Goal: Task Accomplishment & Management: Use online tool/utility

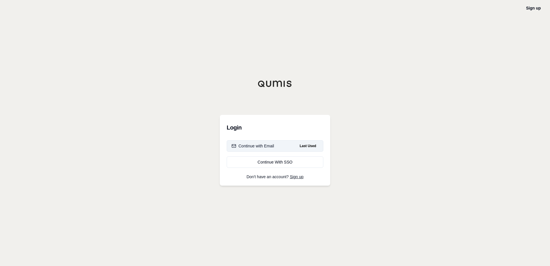
click at [260, 147] on div "Continue with Email" at bounding box center [253, 146] width 43 height 6
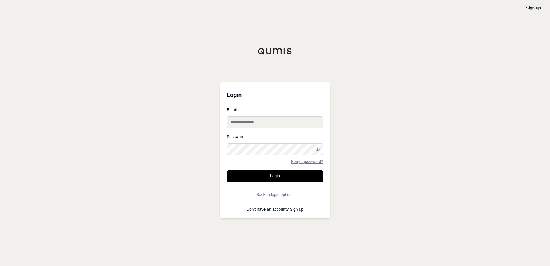
type input "**********"
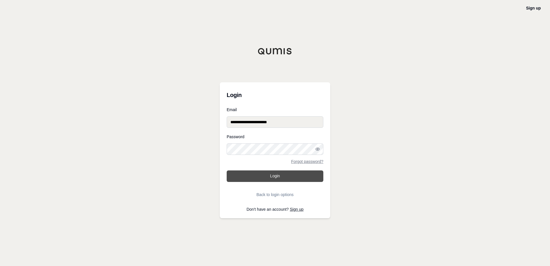
click at [275, 176] on button "Login" at bounding box center [275, 176] width 97 height 12
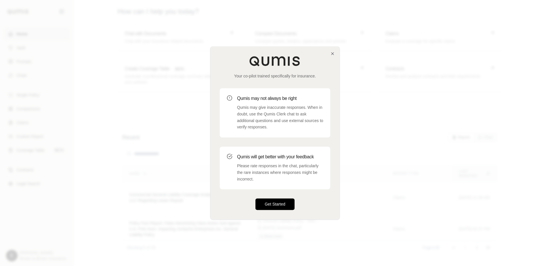
click at [279, 204] on button "Get Started" at bounding box center [275, 205] width 39 height 12
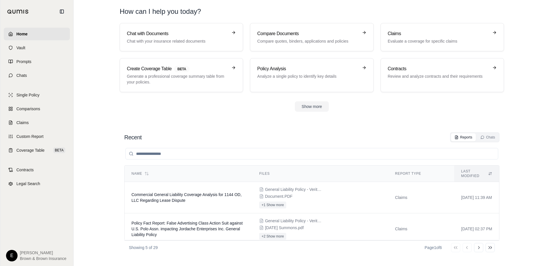
click at [251, 258] on div "Recent Reports Chats Name Files Report Type Last modified Commercial General Li…" at bounding box center [312, 193] width 385 height 131
click at [174, 77] on p "Generate a professional coverage summary table from your policies." at bounding box center [177, 79] width 101 height 12
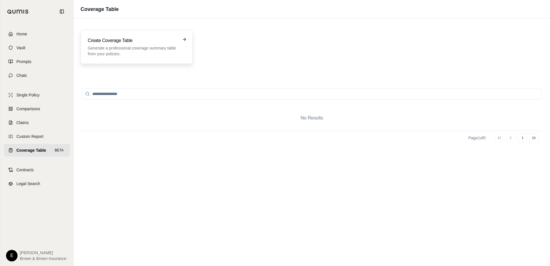
click at [141, 37] on div "Create Coverage Table Generate a professional coverage summary table from your …" at bounding box center [137, 47] width 112 height 34
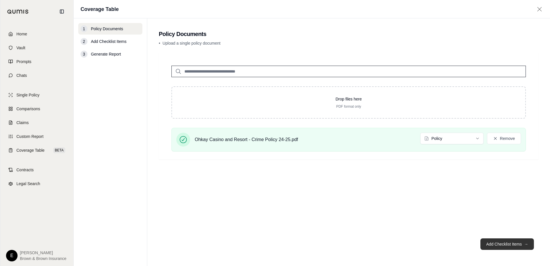
click at [507, 244] on button "Add Checklist Items →" at bounding box center [508, 244] width 54 height 12
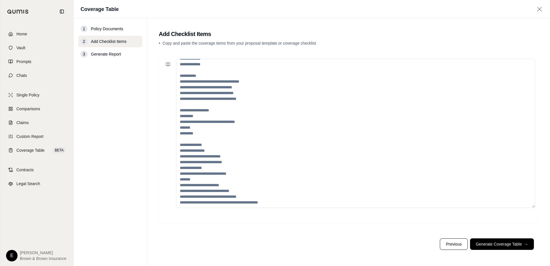
scroll to position [98, 0]
click at [493, 245] on button "Generate Coverage Table →" at bounding box center [502, 244] width 64 height 12
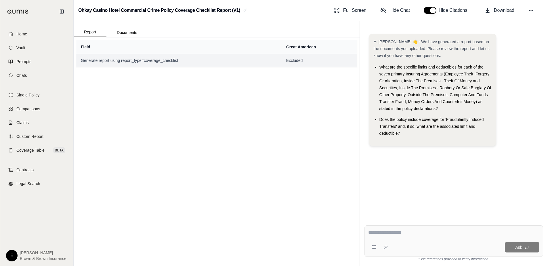
click at [122, 64] on td "Generate report using report_type=coverage_checklist" at bounding box center [178, 60] width 205 height 13
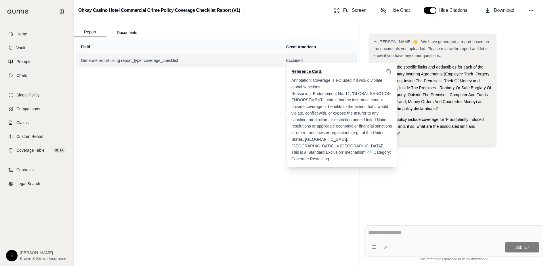
click at [303, 61] on span "Excluded" at bounding box center [319, 61] width 66 height 6
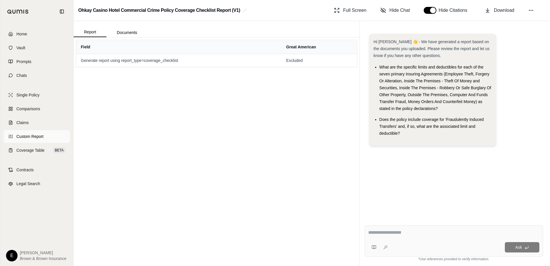
click at [22, 134] on span "Custom Report" at bounding box center [29, 137] width 27 height 6
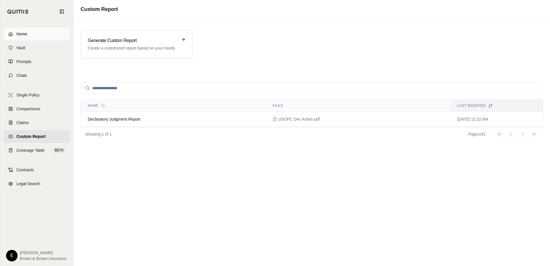
click at [27, 33] on span "Home" at bounding box center [21, 34] width 11 height 6
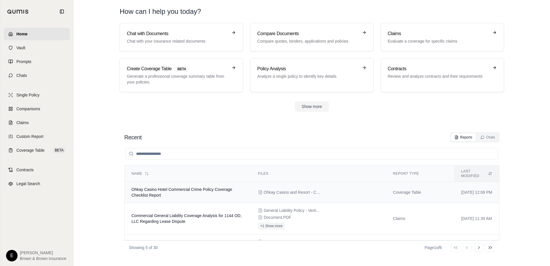
click at [389, 187] on td "Coverage Table" at bounding box center [420, 192] width 68 height 21
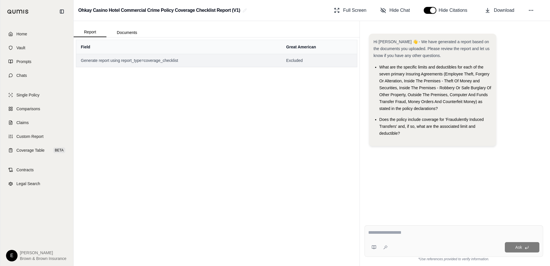
click at [162, 60] on span "Generate report using report_type=coverage_checklist" at bounding box center [179, 61] width 196 height 6
click at [165, 163] on div "Field Great American Generate report using report_type=coverage_checklist Exclu…" at bounding box center [217, 151] width 286 height 229
click at [200, 63] on span "Generate report using report_type=coverage_checklist" at bounding box center [179, 61] width 196 height 6
click at [401, 234] on textarea at bounding box center [453, 232] width 171 height 7
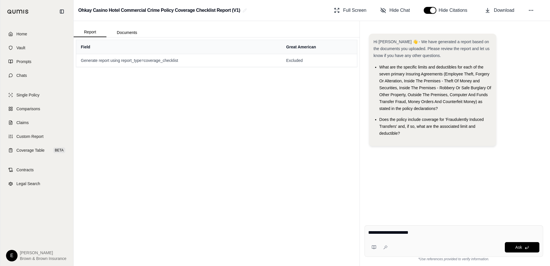
type textarea "**********"
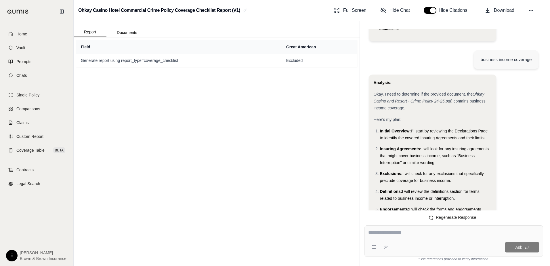
scroll to position [115, 0]
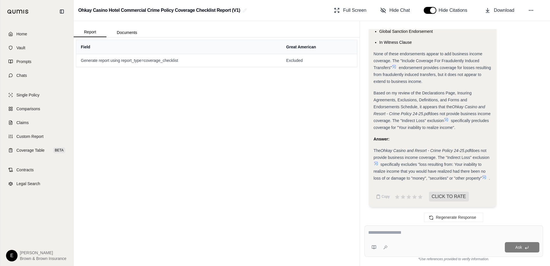
scroll to position [825, 0]
click at [398, 248] on div "Ask" at bounding box center [464, 247] width 149 height 10
click at [390, 231] on textarea at bounding box center [453, 232] width 171 height 7
type textarea "**********"
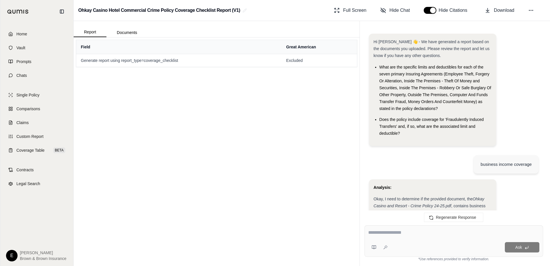
scroll to position [2241, 0]
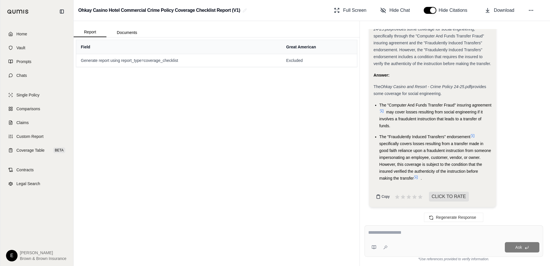
click at [383, 197] on span "Copy" at bounding box center [386, 196] width 8 height 5
click at [25, 33] on span "Home" at bounding box center [21, 34] width 11 height 6
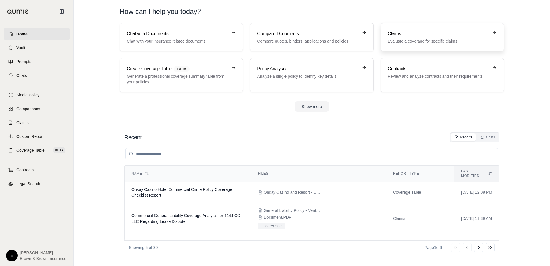
click at [406, 41] on p "Evaluate a coverage for specific claims" at bounding box center [438, 41] width 101 height 6
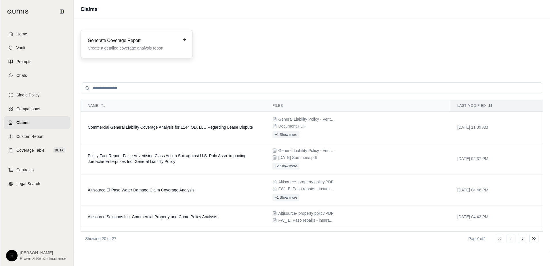
click at [147, 44] on div "Generate Coverage Report Create a detailed coverage analysis report" at bounding box center [133, 44] width 90 height 14
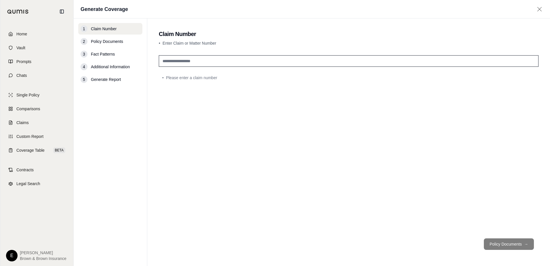
click at [191, 61] on input "text" at bounding box center [349, 61] width 380 height 12
type input "*"
type input "**********"
click at [117, 42] on span "Policy Documents" at bounding box center [107, 42] width 32 height 6
click at [516, 243] on button "Policy Documents →" at bounding box center [509, 244] width 50 height 12
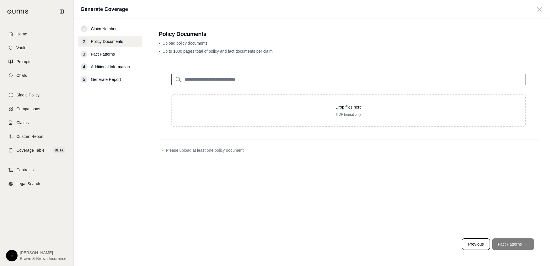
click at [230, 80] on input "search" at bounding box center [349, 80] width 355 height 12
click at [178, 81] on icon at bounding box center [178, 79] width 7 height 7
click at [26, 46] on link "Vault" at bounding box center [37, 47] width 66 height 13
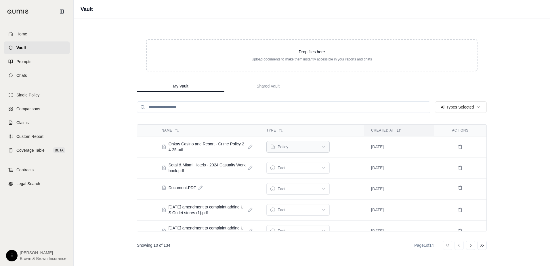
click at [325, 145] on html "Home Vault Prompts Chats Single Policy Comparisons Claims Custom Report Coverag…" at bounding box center [275, 133] width 550 height 266
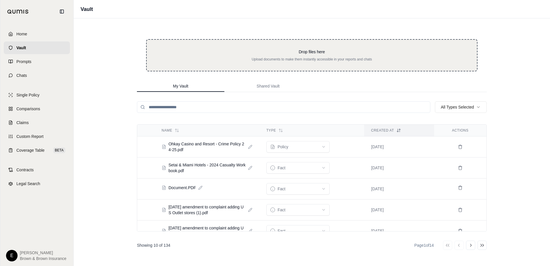
drag, startPoint x: 180, startPoint y: 144, endPoint x: 313, endPoint y: 48, distance: 164.1
click at [313, 48] on div "Drop files here Upload documents to make them instantly accessible in your repo…" at bounding box center [312, 142] width 368 height 248
drag, startPoint x: 216, startPoint y: 145, endPoint x: 304, endPoint y: 45, distance: 133.2
click at [304, 45] on div "Drop files here Upload documents to make them instantly accessible in your repo…" at bounding box center [312, 142] width 368 height 248
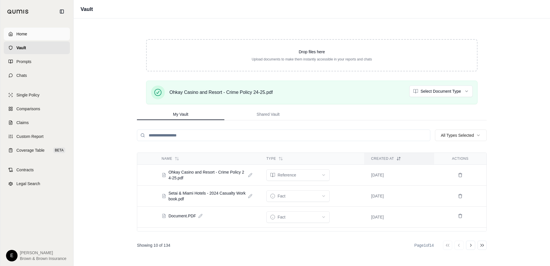
click at [22, 36] on span "Home" at bounding box center [21, 34] width 11 height 6
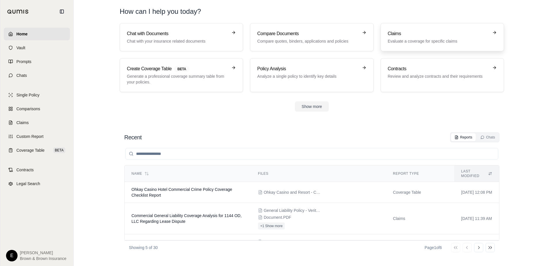
click at [432, 37] on h3 "Claims" at bounding box center [438, 33] width 101 height 7
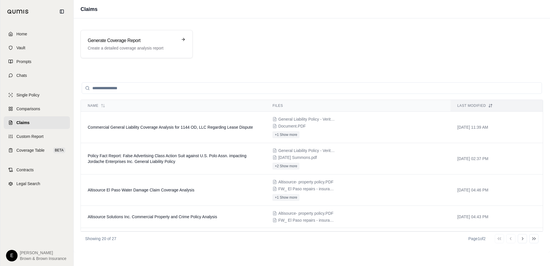
click at [461, 104] on div "Last modified" at bounding box center [497, 105] width 79 height 5
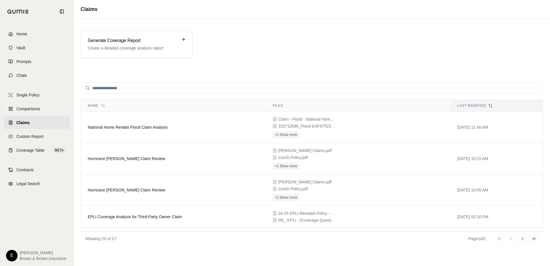
click at [461, 104] on div "Last modified" at bounding box center [497, 105] width 79 height 5
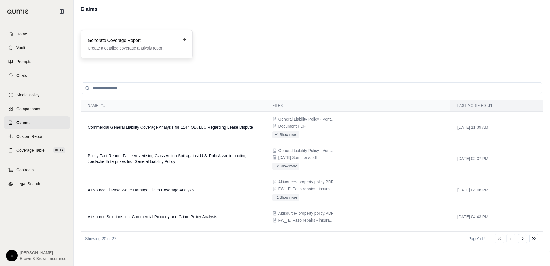
click at [120, 41] on h3 "Generate Coverage Report" at bounding box center [133, 40] width 90 height 7
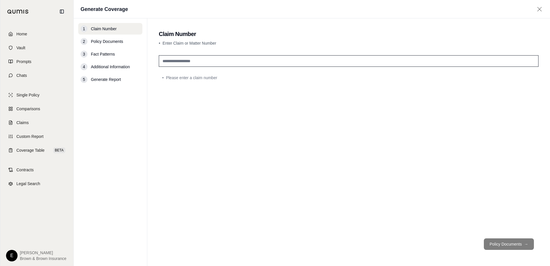
click at [166, 60] on input "text" at bounding box center [349, 61] width 380 height 12
type input "*******"
click at [512, 244] on button "Policy Documents →" at bounding box center [509, 244] width 50 height 12
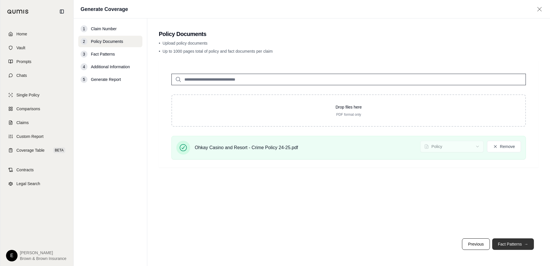
click at [515, 242] on button "Fact Patterns →" at bounding box center [513, 244] width 42 height 12
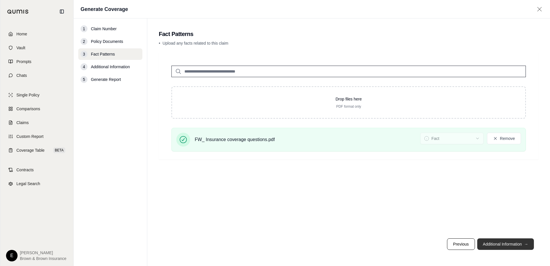
click at [513, 243] on button "Additional Information →" at bounding box center [505, 244] width 57 height 12
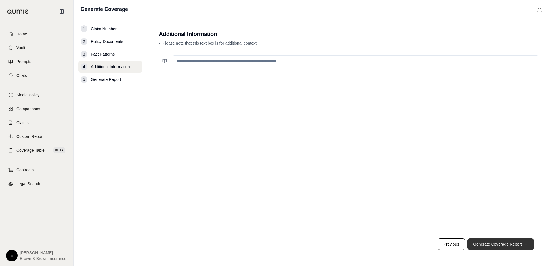
click at [513, 243] on button "Generate Coverage Report →" at bounding box center [501, 244] width 66 height 12
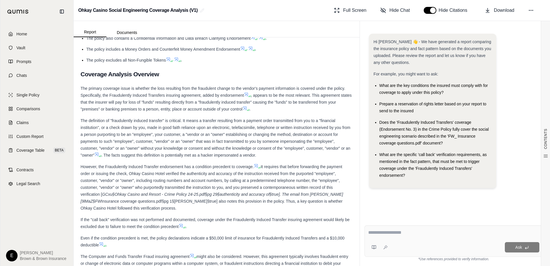
scroll to position [403, 0]
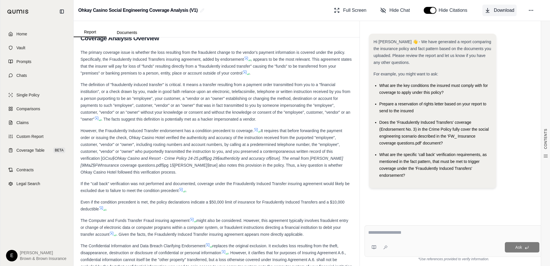
click at [511, 9] on span "Download" at bounding box center [504, 10] width 20 height 7
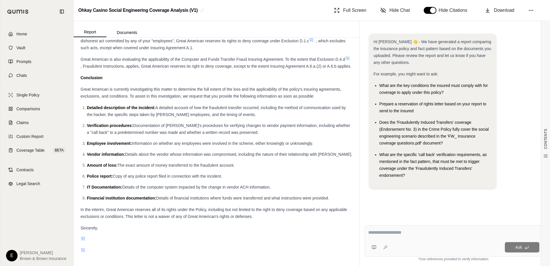
scroll to position [3229, 0]
